Goal: Obtain resource: Download file/media

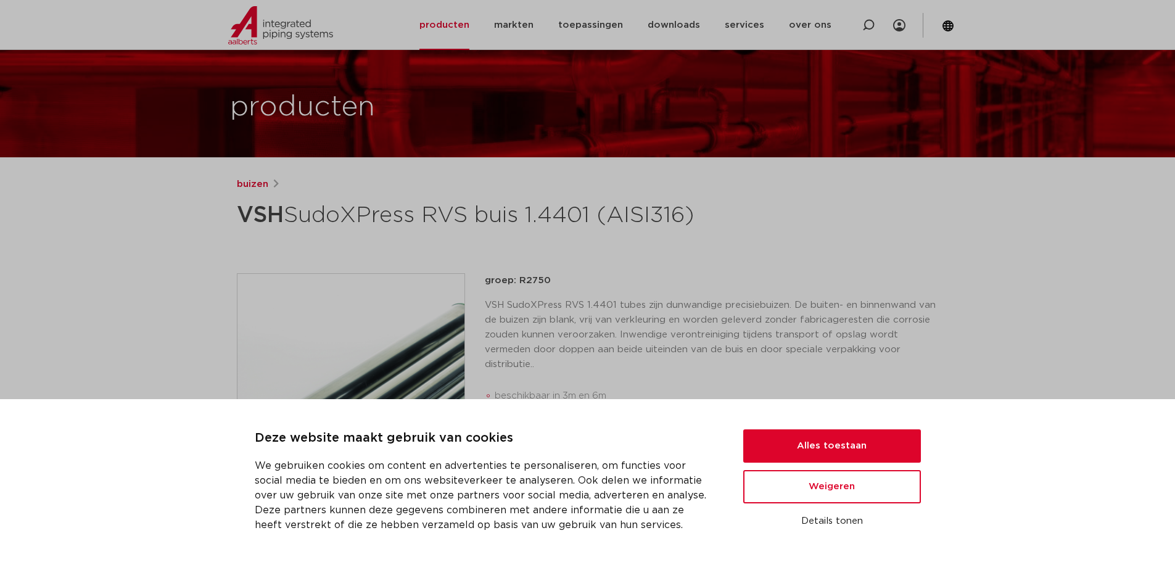
scroll to position [62, 0]
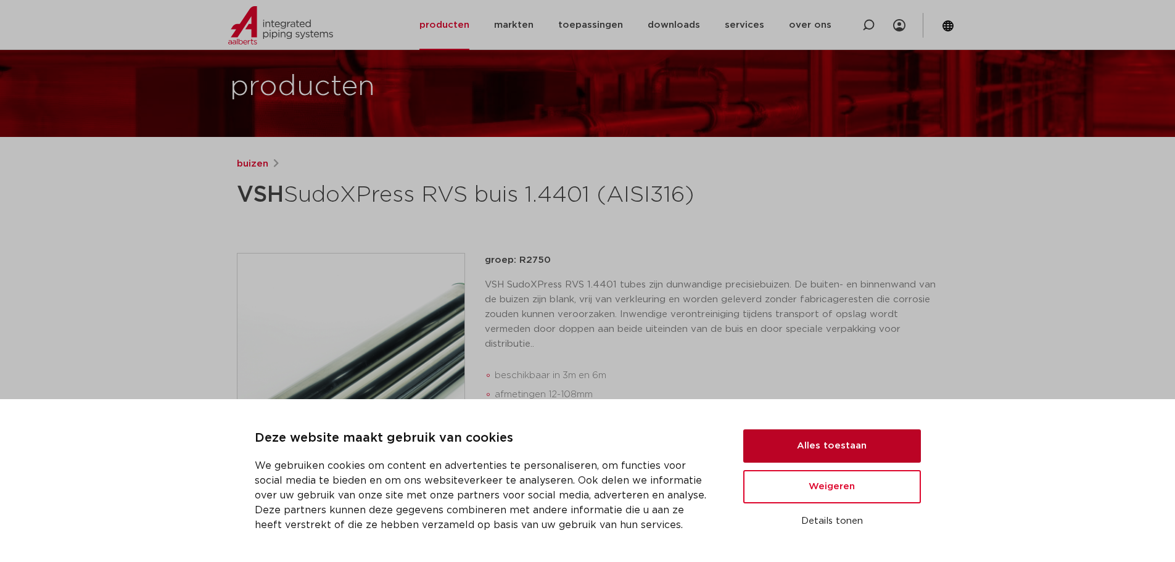
click at [778, 438] on button "Alles toestaan" at bounding box center [832, 445] width 178 height 33
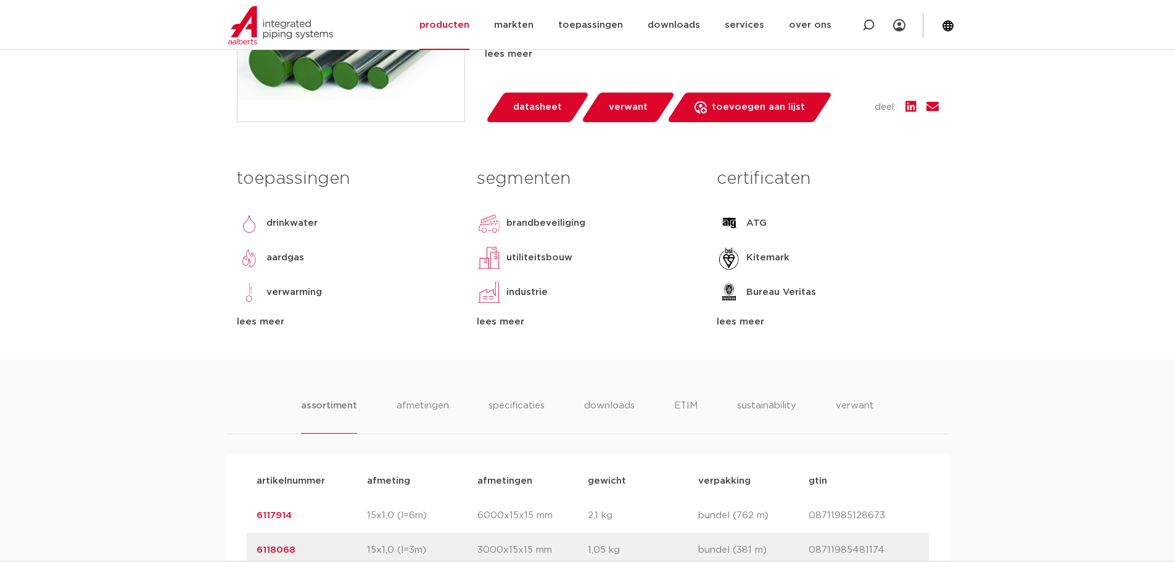
scroll to position [432, 0]
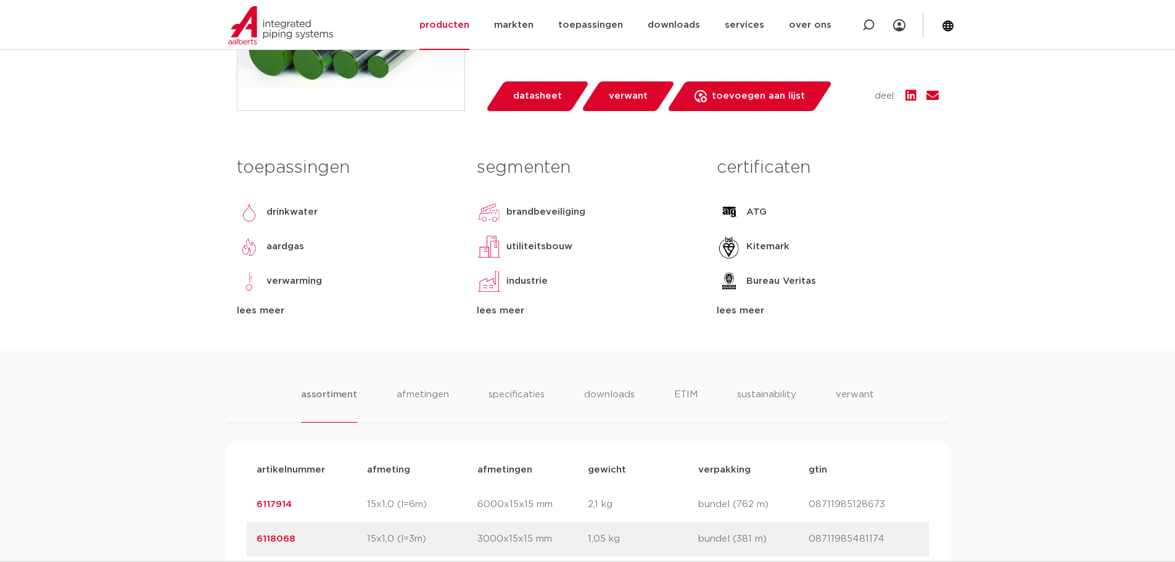
click at [756, 318] on div "lees meer" at bounding box center [826, 310] width 221 height 15
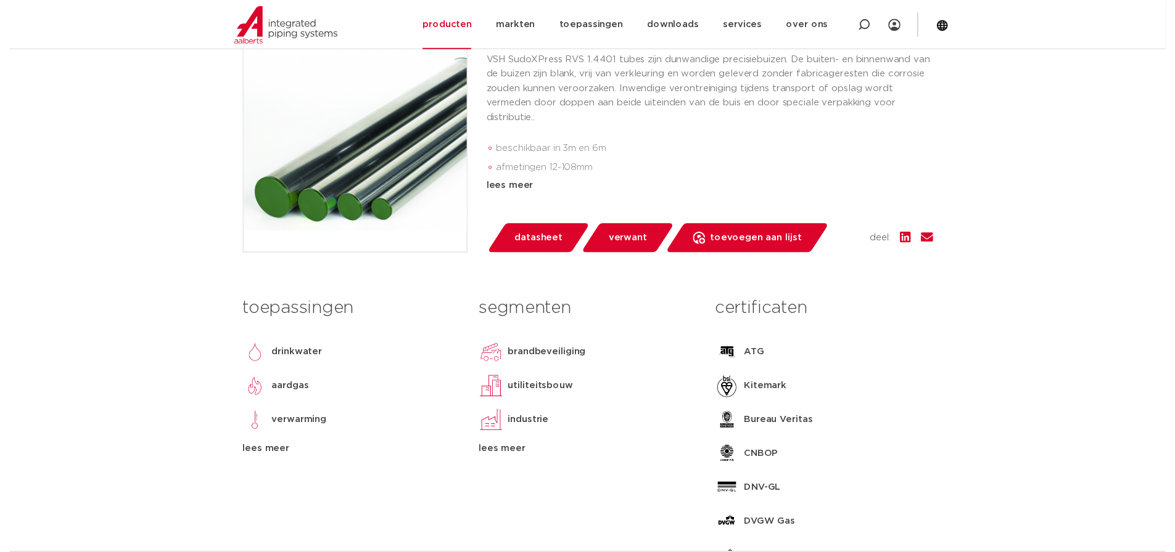
scroll to position [308, 0]
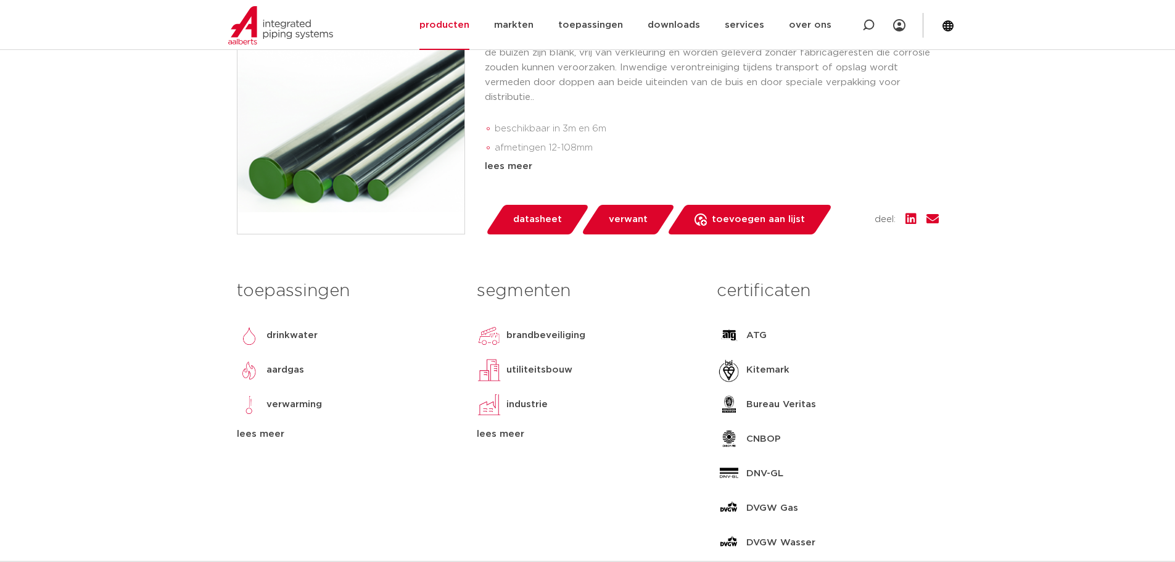
click at [562, 234] on link "datasheet" at bounding box center [537, 220] width 105 height 30
click at [737, 471] on div "toepassingen [GEOGRAPHIC_DATA] aardgas verwarming koeling [GEOGRAPHIC_DATA] [GE…" at bounding box center [588, 372] width 720 height 197
click at [741, 441] on div "lees meer" at bounding box center [826, 434] width 221 height 15
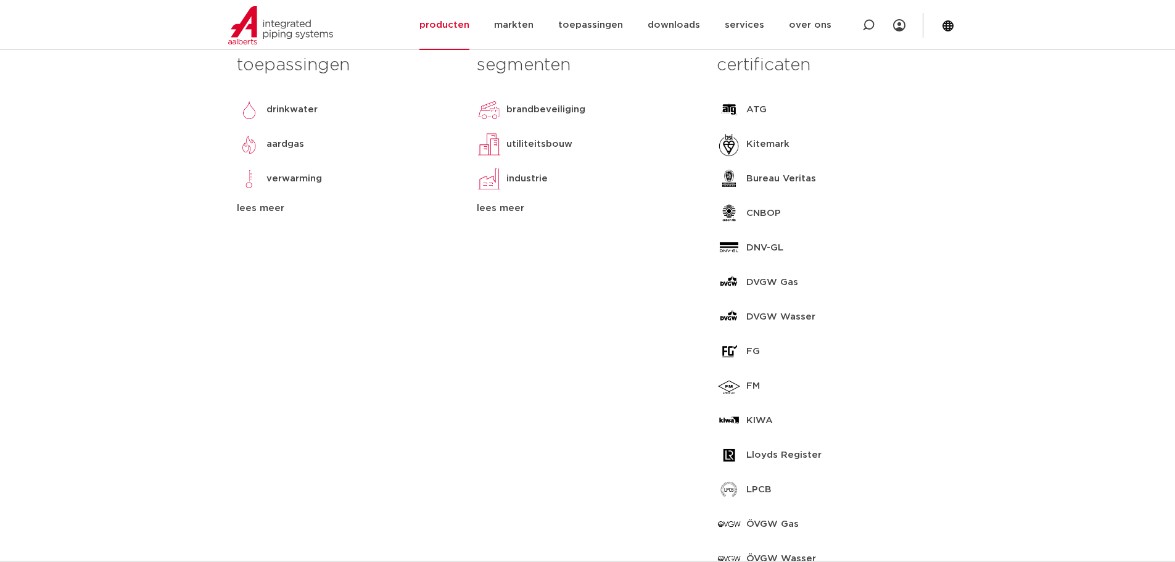
scroll to position [555, 0]
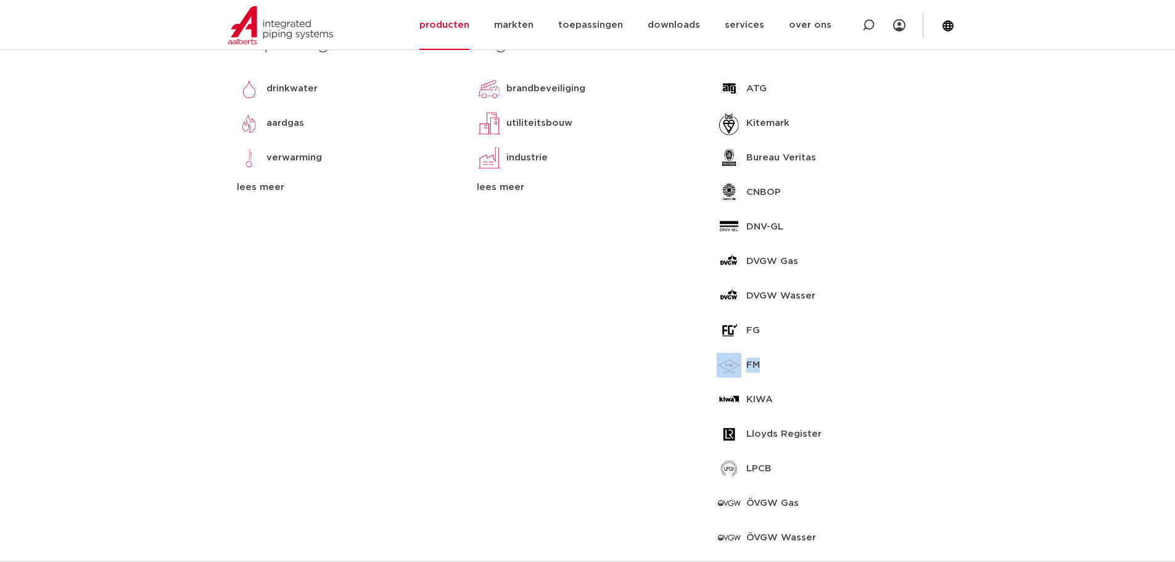
drag, startPoint x: 770, startPoint y: 404, endPoint x: 718, endPoint y: 401, distance: 51.3
click at [718, 377] on div "FM" at bounding box center [826, 365] width 221 height 25
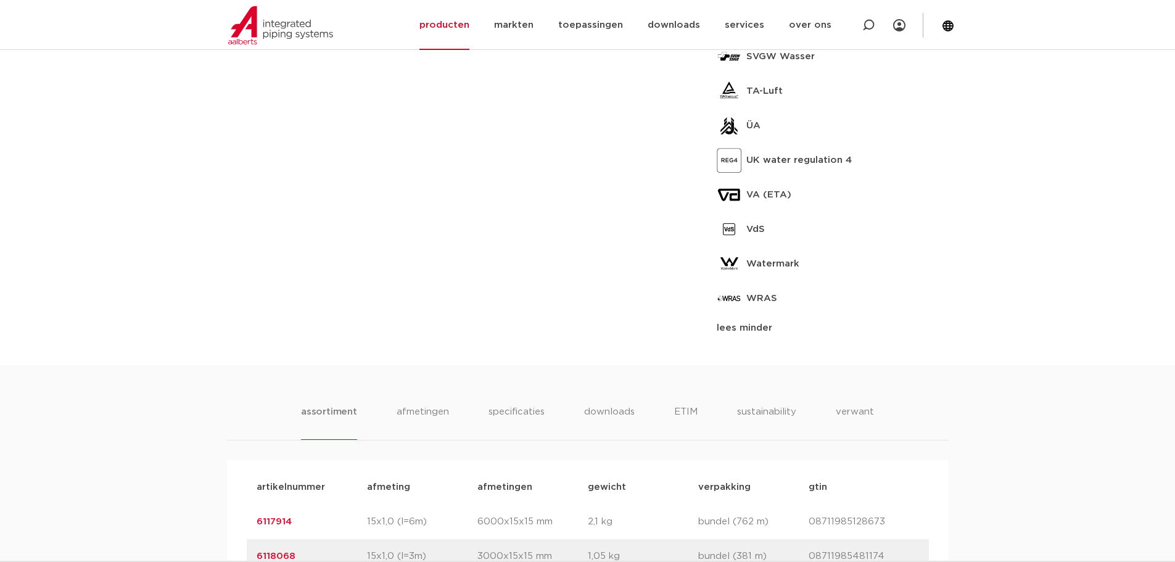
scroll to position [1418, 0]
drag, startPoint x: 775, startPoint y: 257, endPoint x: 720, endPoint y: 258, distance: 55.5
click at [720, 239] on div "VdS" at bounding box center [826, 227] width 221 height 25
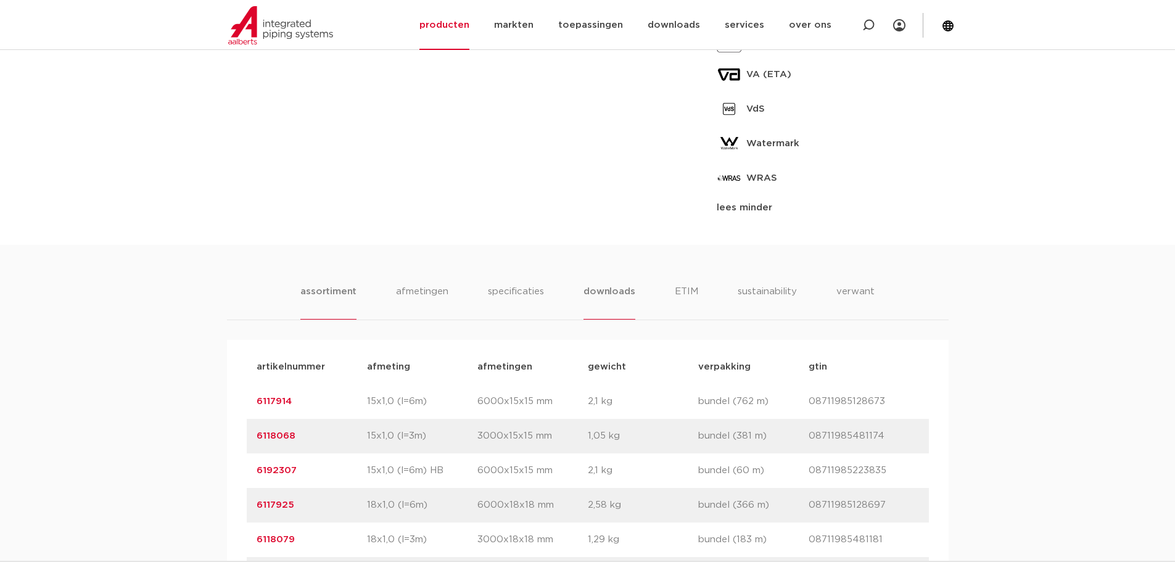
scroll to position [1541, 0]
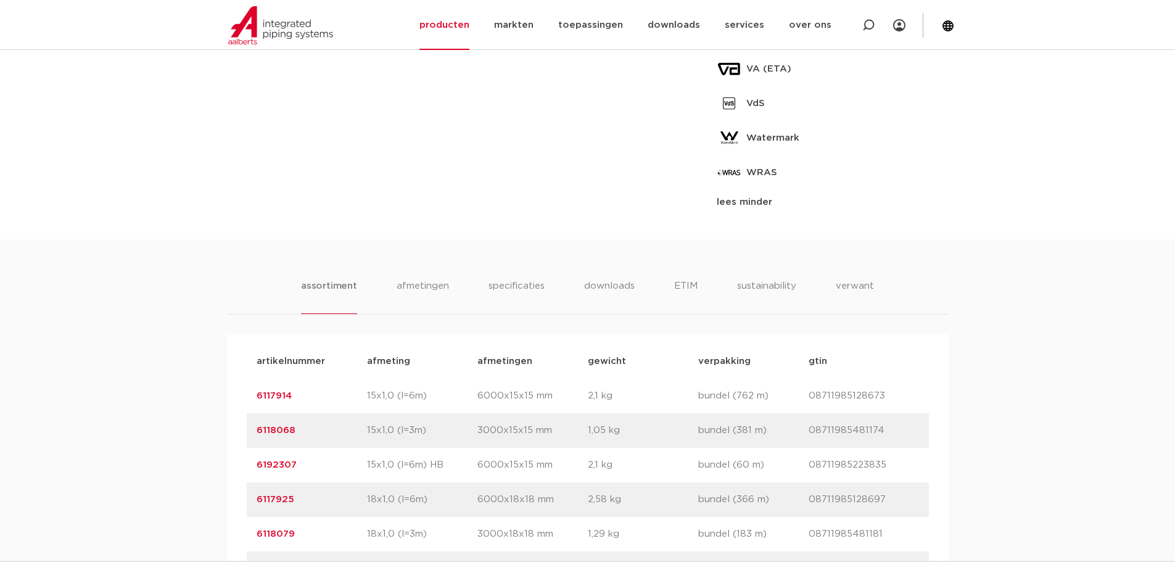
click at [614, 311] on li "downloads" at bounding box center [608, 296] width 51 height 35
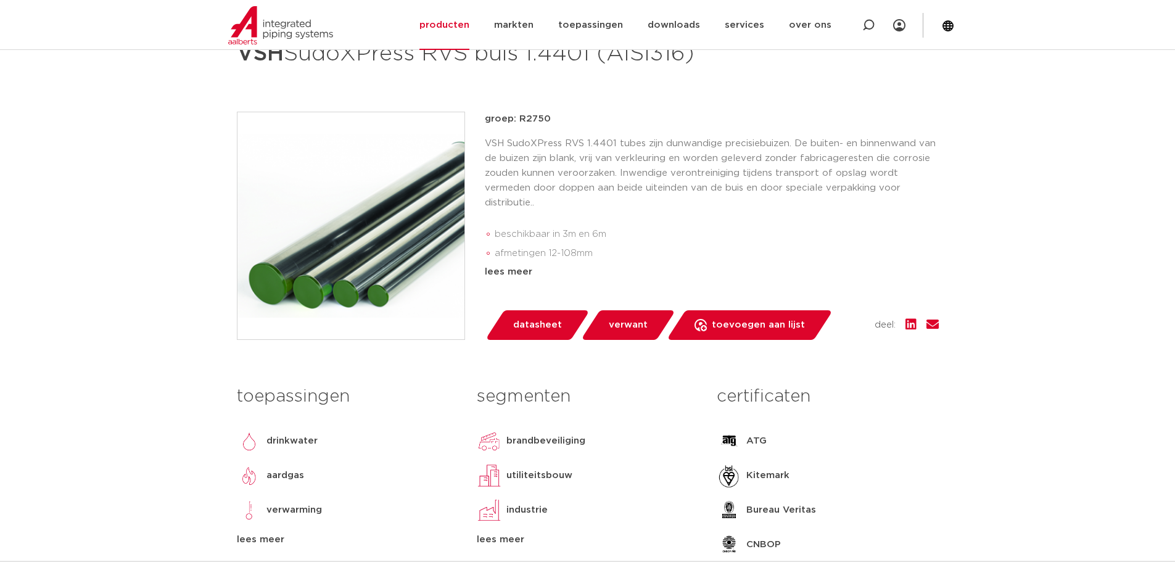
scroll to position [0, 0]
